Goal: Register for event/course

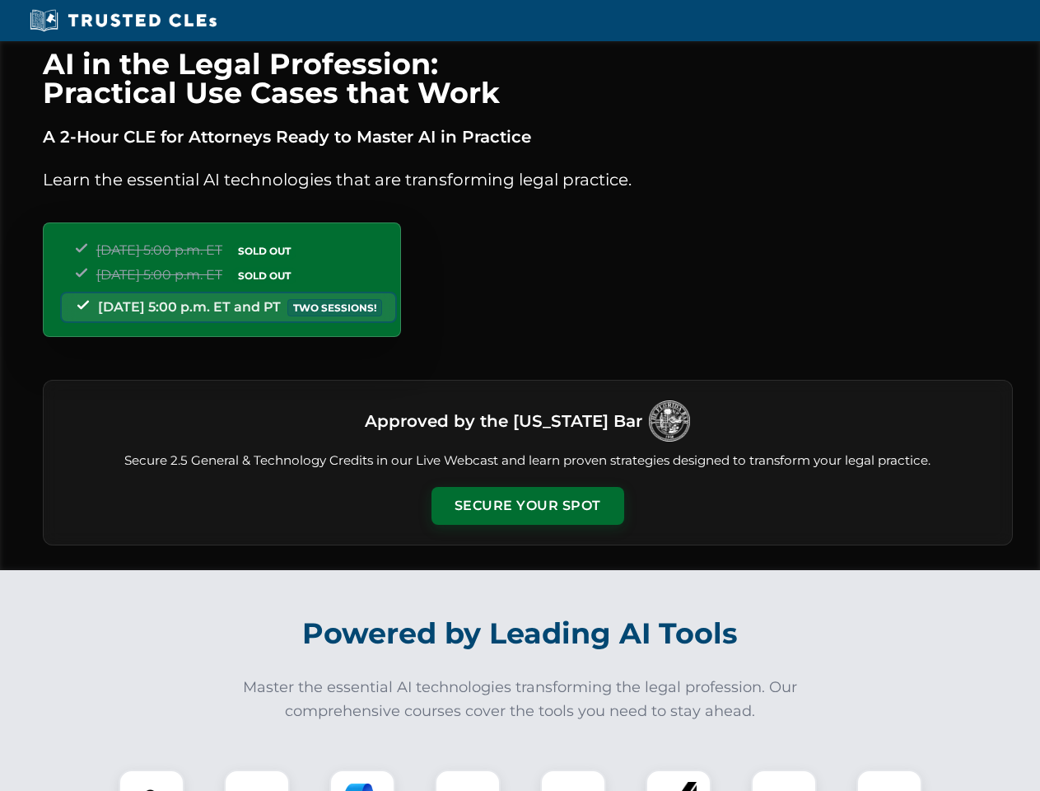
click at [527, 506] on button "Secure Your Spot" at bounding box center [528, 506] width 193 height 38
click at [152, 780] on img at bounding box center [152, 802] width 48 height 48
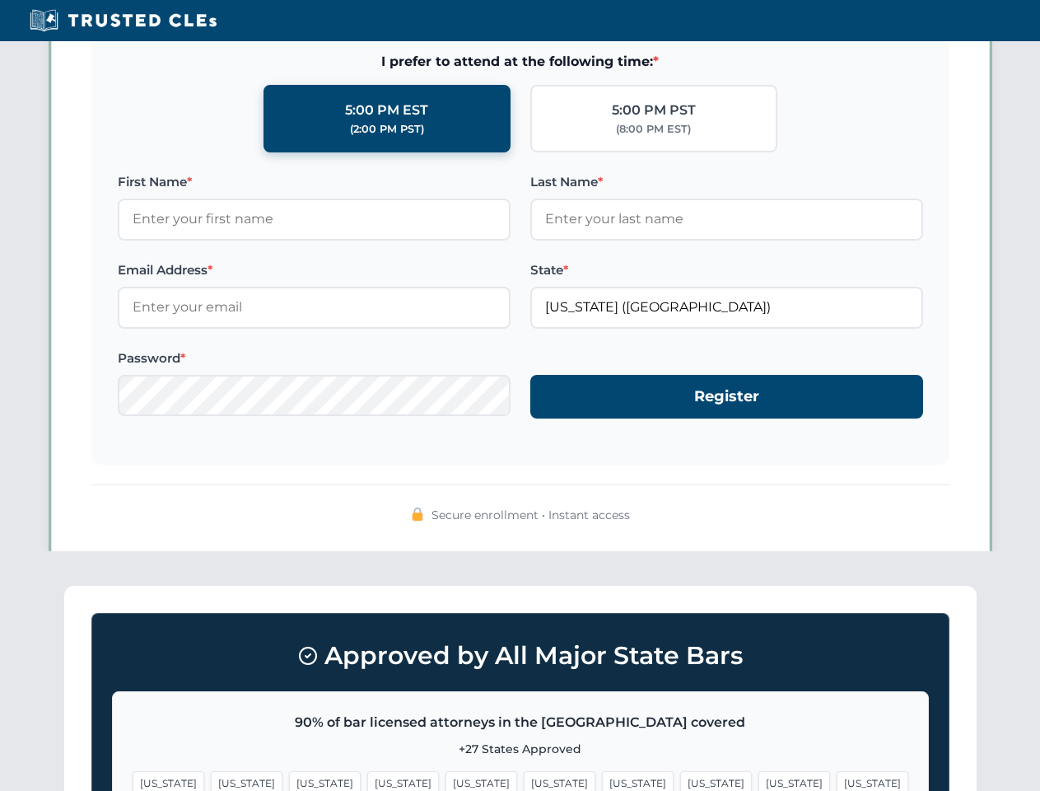
click at [602, 780] on span "[US_STATE]" at bounding box center [638, 783] width 72 height 24
click at [759, 780] on span "[US_STATE]" at bounding box center [795, 783] width 72 height 24
